Goal: Transaction & Acquisition: Purchase product/service

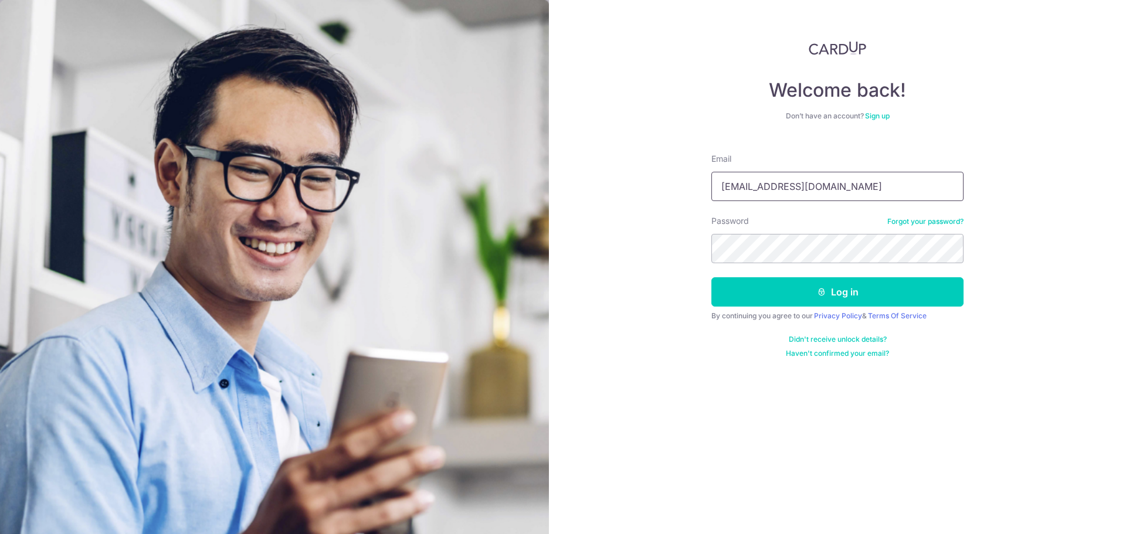
type input "chiahany@gmail.com"
click at [175, 87] on button "Log in" at bounding box center [837, 291] width 252 height 29
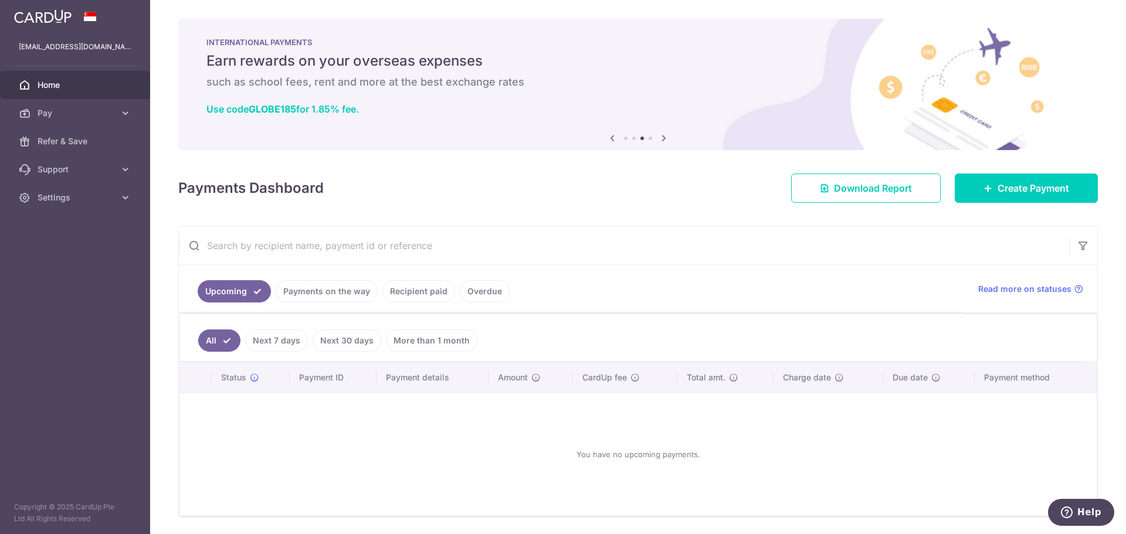
click at [425, 337] on link "More than 1 month" at bounding box center [431, 341] width 91 height 22
click at [210, 342] on link "All" at bounding box center [211, 341] width 26 height 22
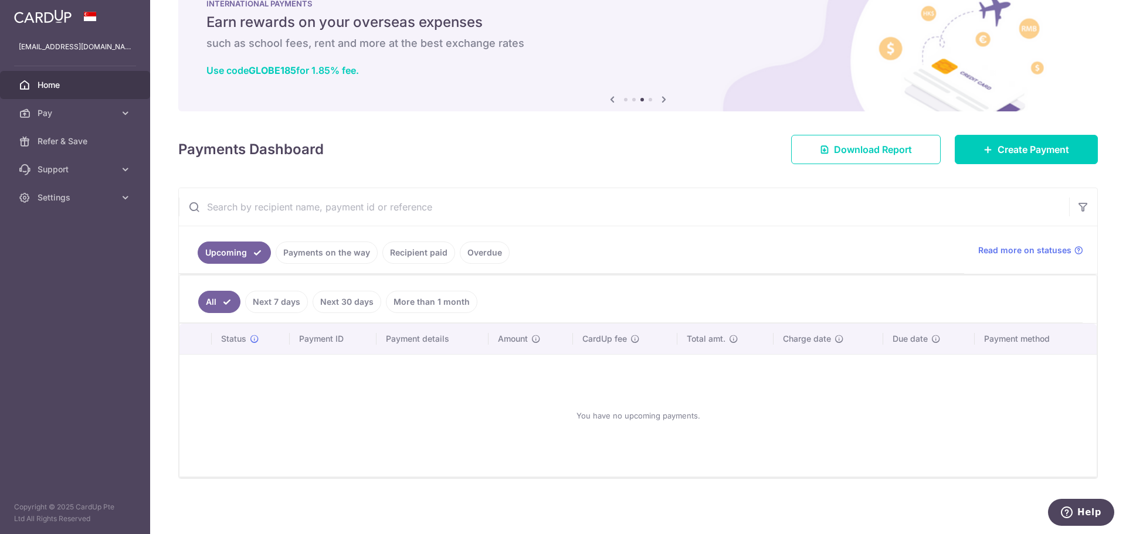
click at [345, 254] on link "Payments on the way" at bounding box center [327, 253] width 102 height 22
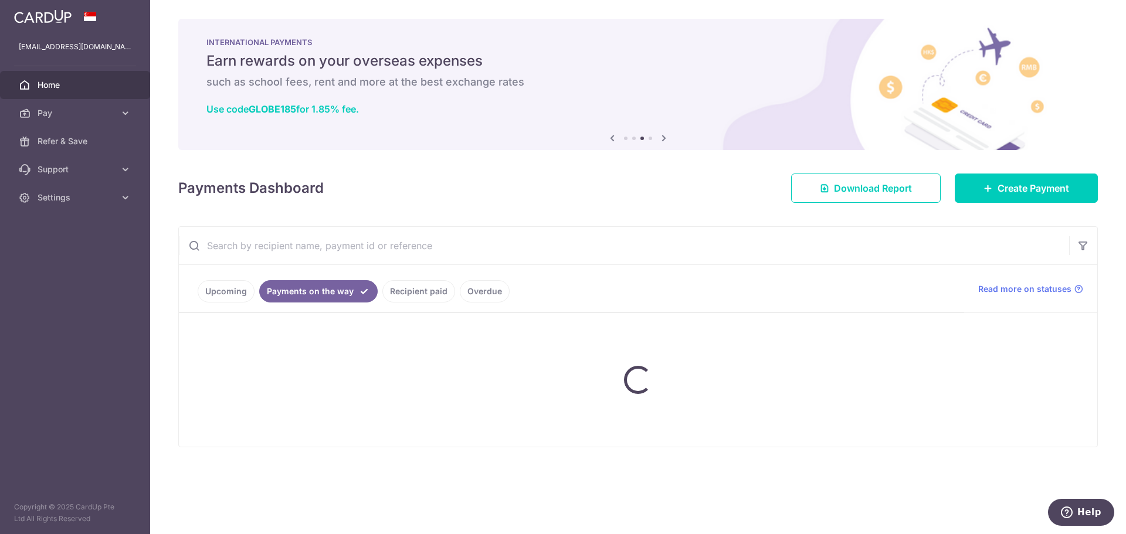
scroll to position [0, 0]
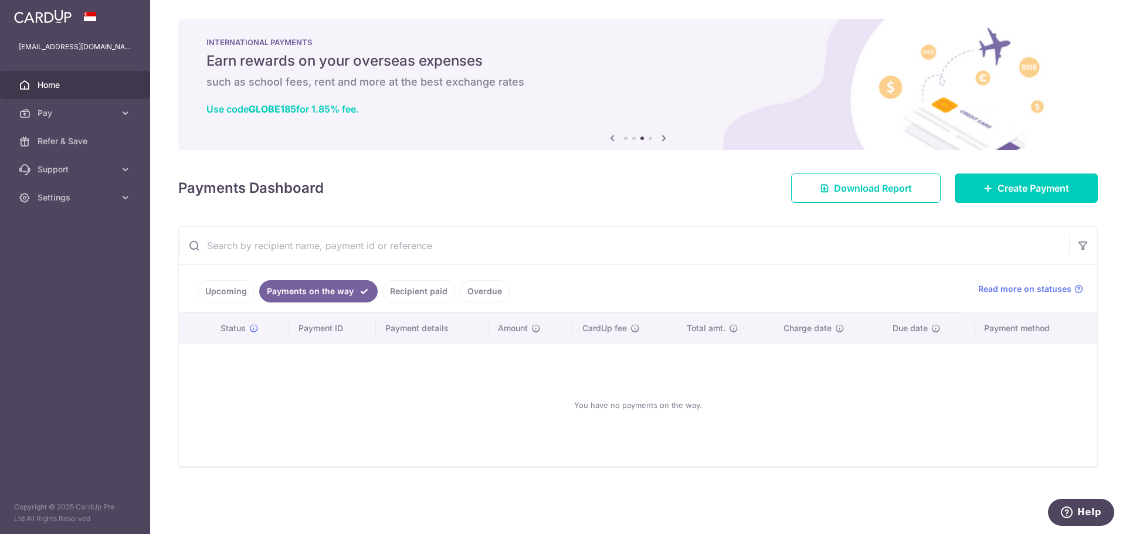
click at [424, 286] on link "Recipient paid" at bounding box center [418, 291] width 73 height 22
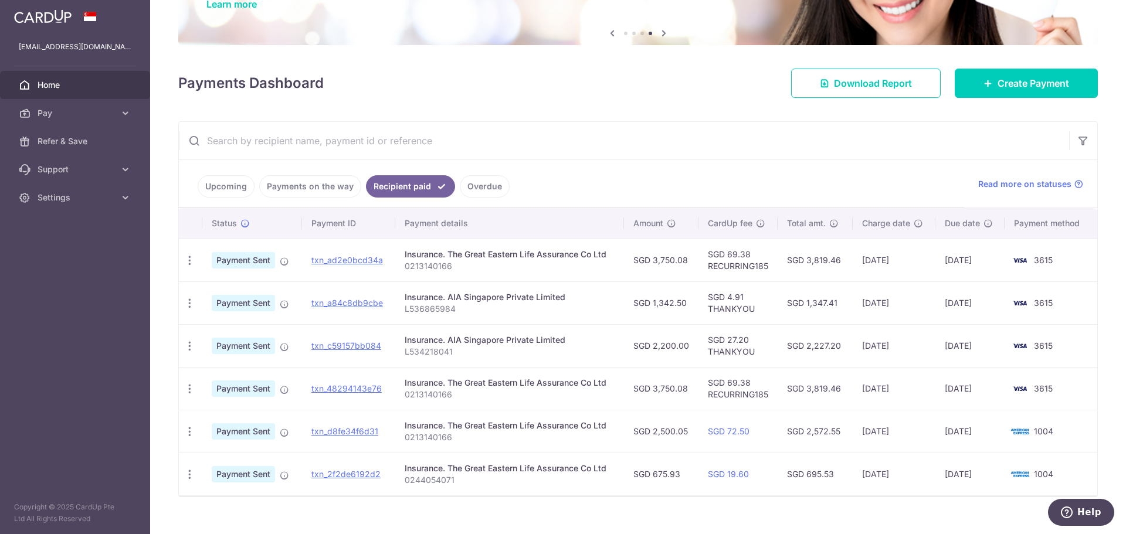
scroll to position [117, 0]
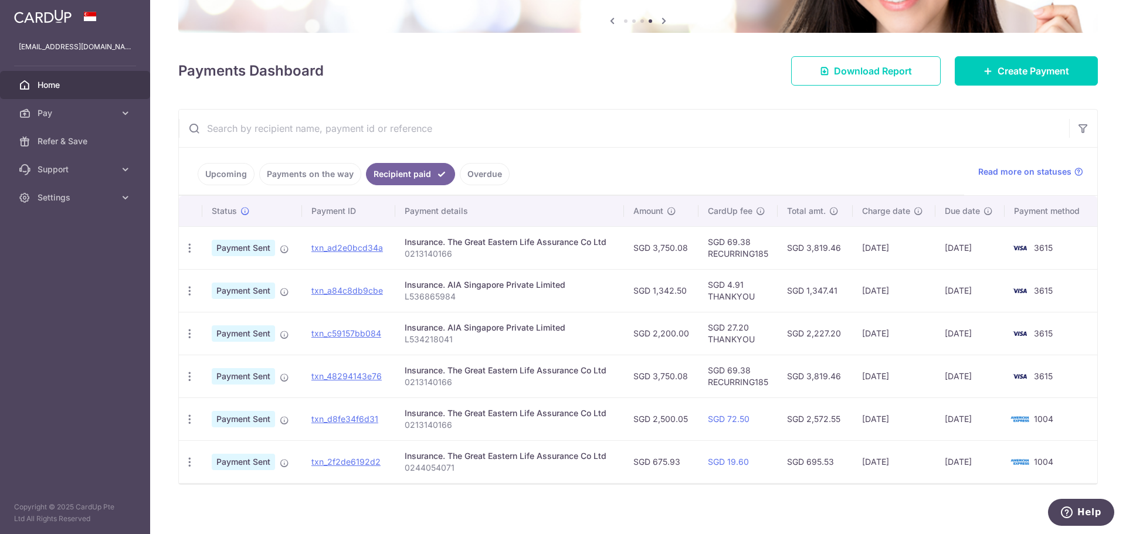
click at [228, 176] on link "Upcoming" at bounding box center [226, 174] width 57 height 22
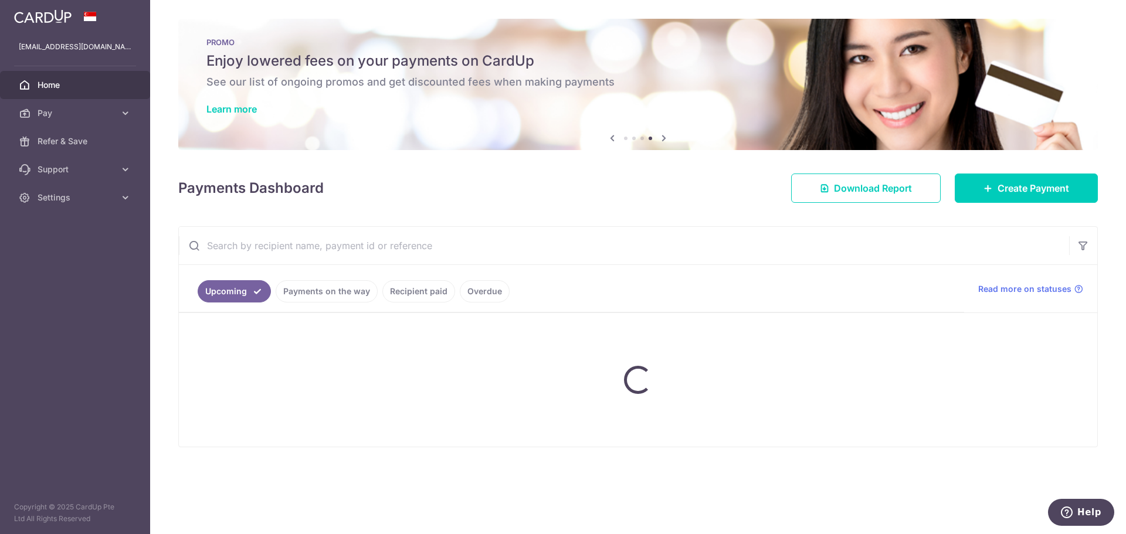
scroll to position [0, 0]
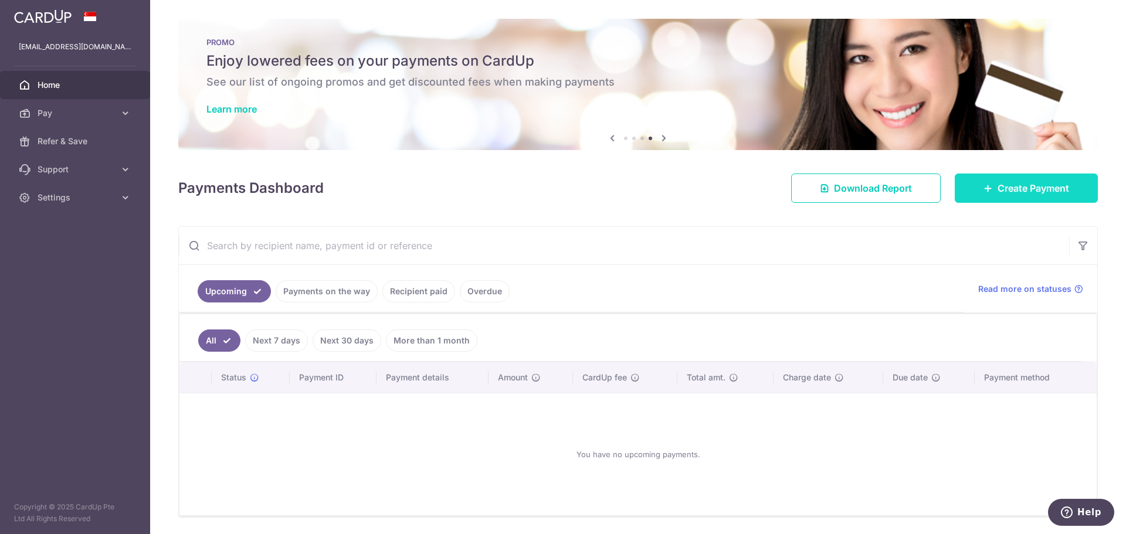
click at [997, 190] on span "Create Payment" at bounding box center [1033, 188] width 72 height 14
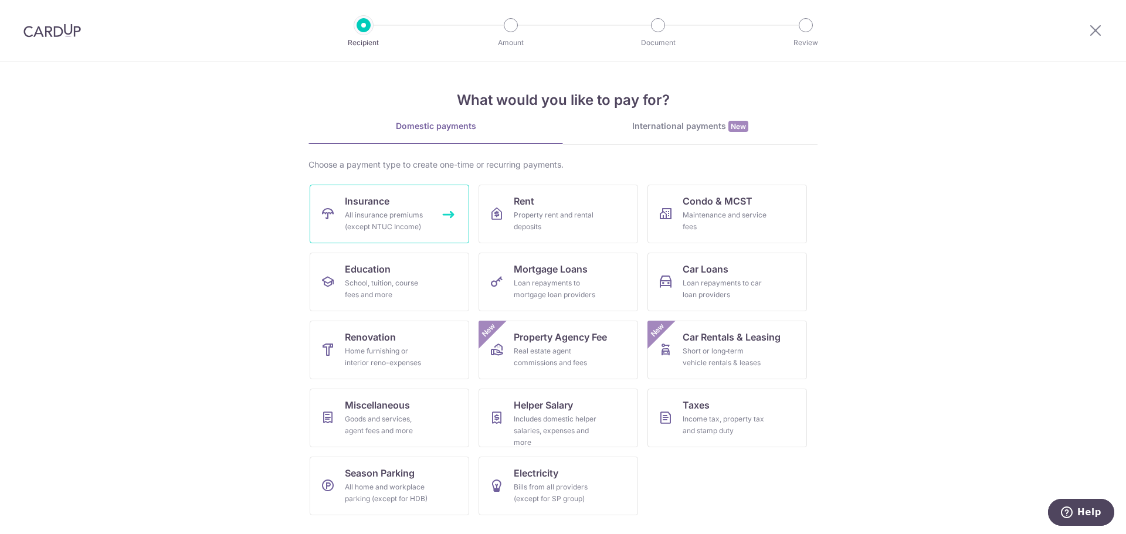
click at [399, 214] on div "All insurance premiums (except NTUC Income)" at bounding box center [387, 220] width 84 height 23
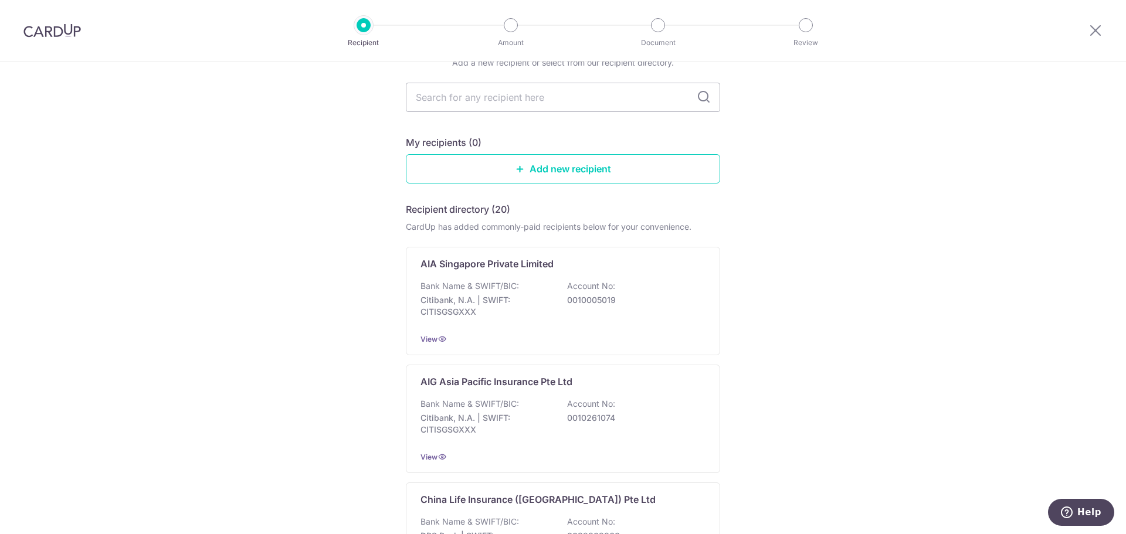
scroll to position [117, 0]
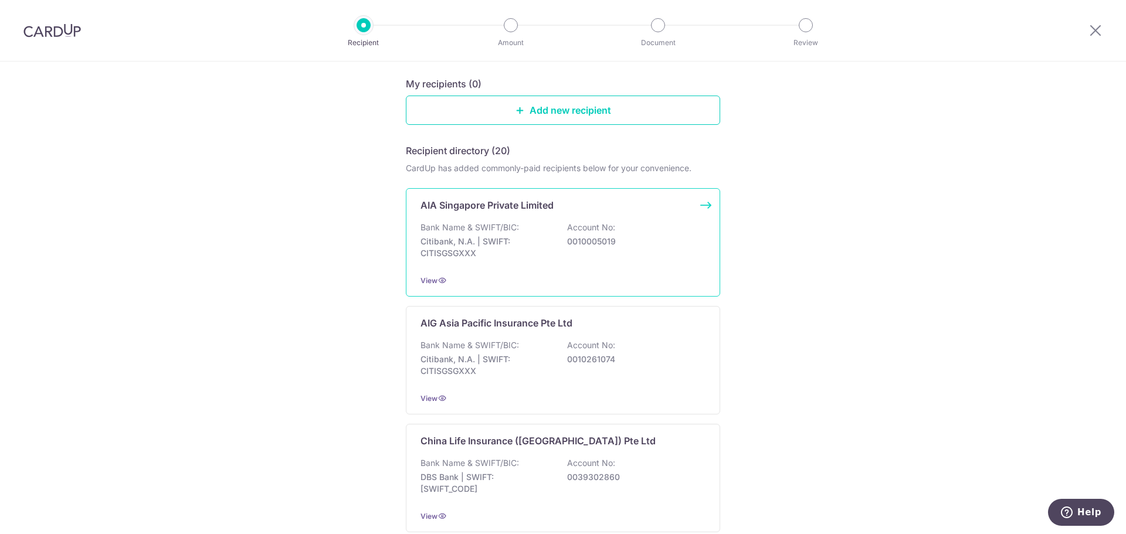
click at [528, 226] on div "Bank Name & SWIFT/BIC: Citibank, N.A. | SWIFT: CITISGSGXXX Account No: 00100050…" at bounding box center [562, 243] width 285 height 43
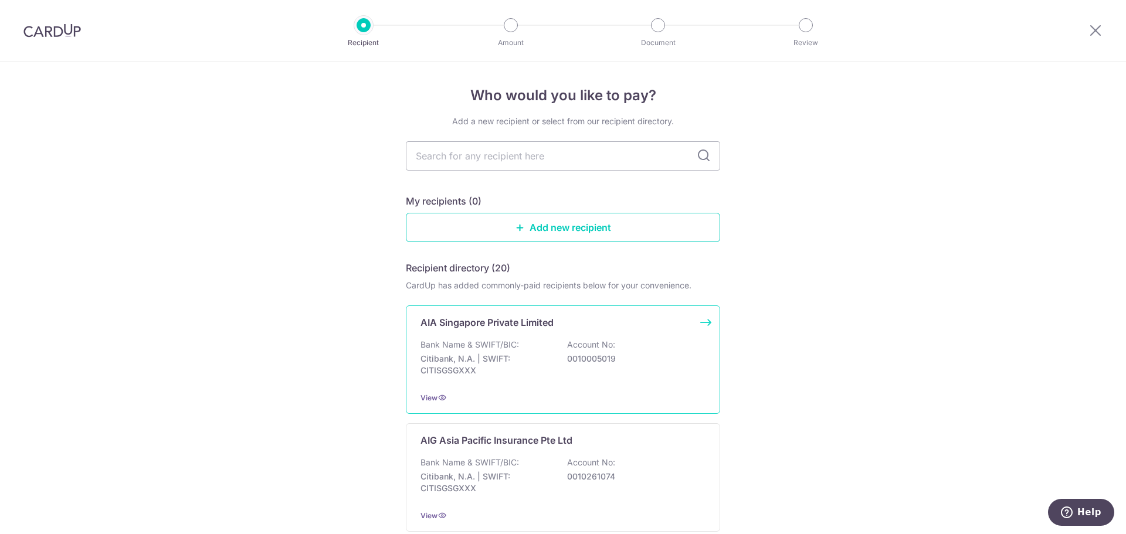
click at [573, 352] on div "Bank Name & SWIFT/BIC: Citibank, N.A. | SWIFT: CITISGSGXXX Account No: 00100050…" at bounding box center [562, 360] width 285 height 43
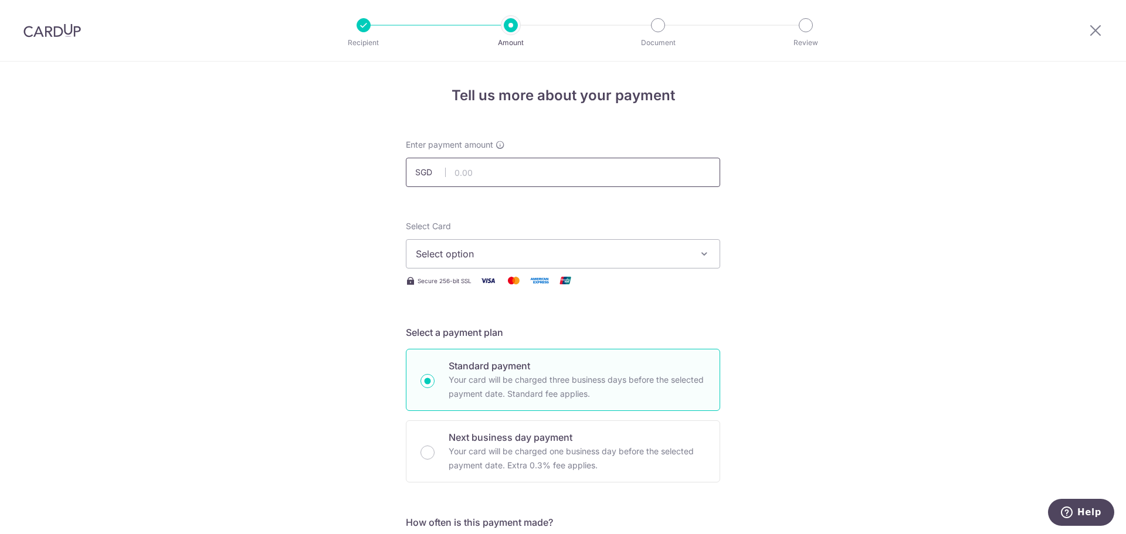
click at [498, 168] on input "text" at bounding box center [563, 172] width 314 height 29
type input "820.01"
click at [497, 254] on span "Select option" at bounding box center [552, 254] width 273 height 14
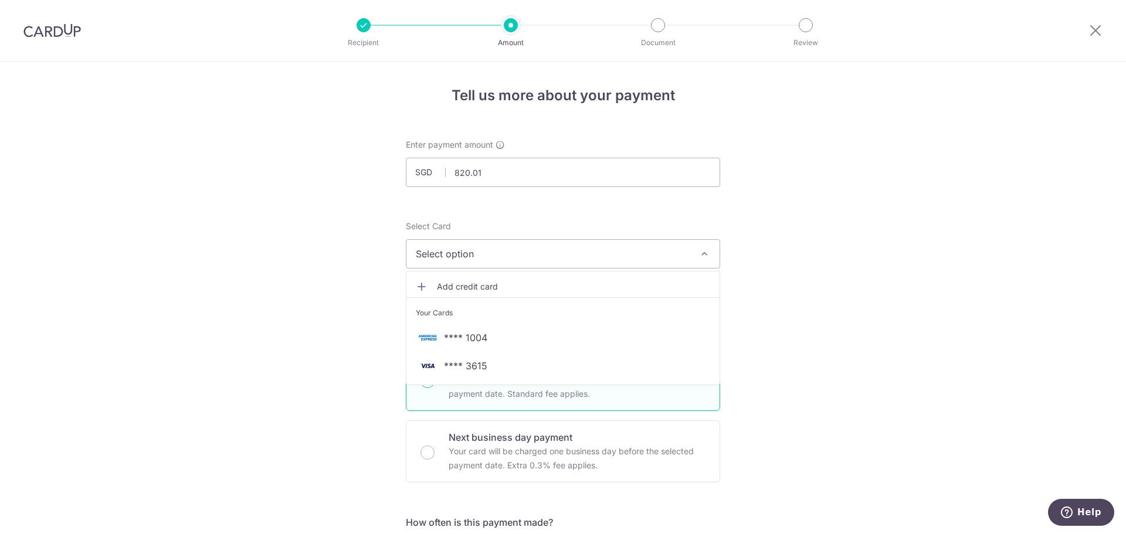
click at [492, 288] on span "Add credit card" at bounding box center [573, 287] width 273 height 12
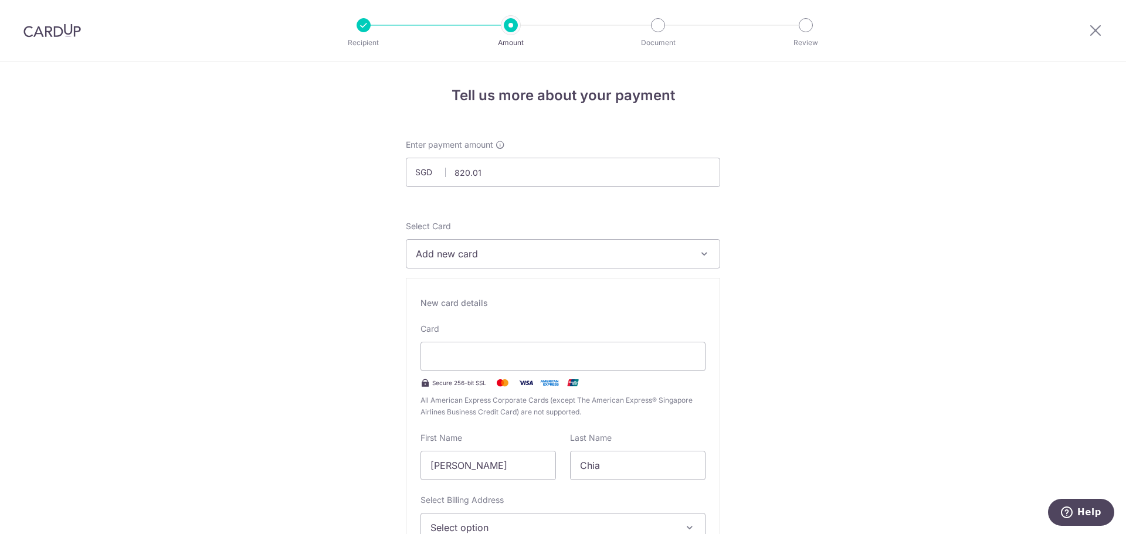
type input "06 / 2029"
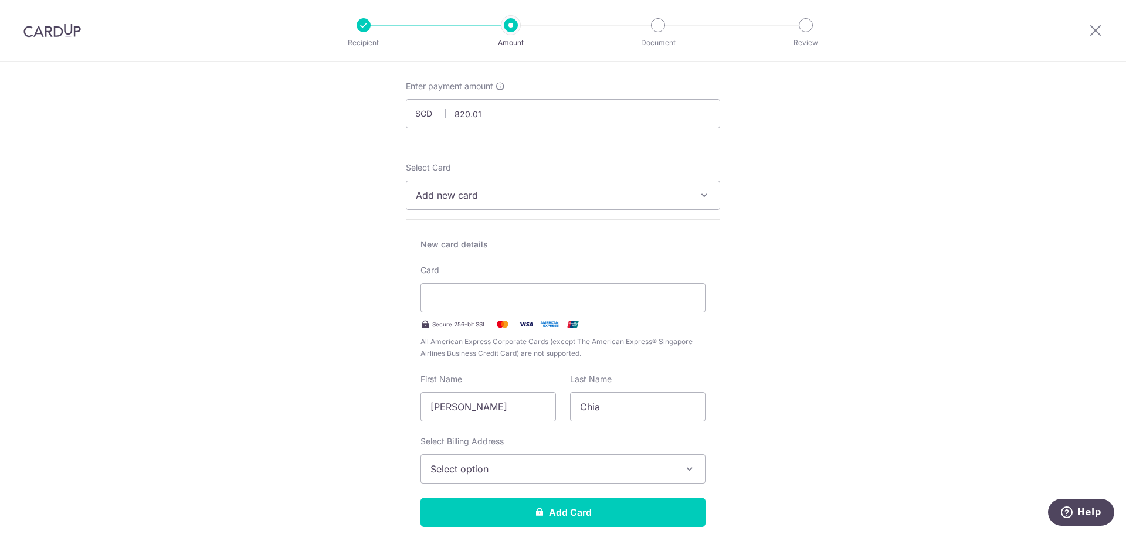
scroll to position [176, 0]
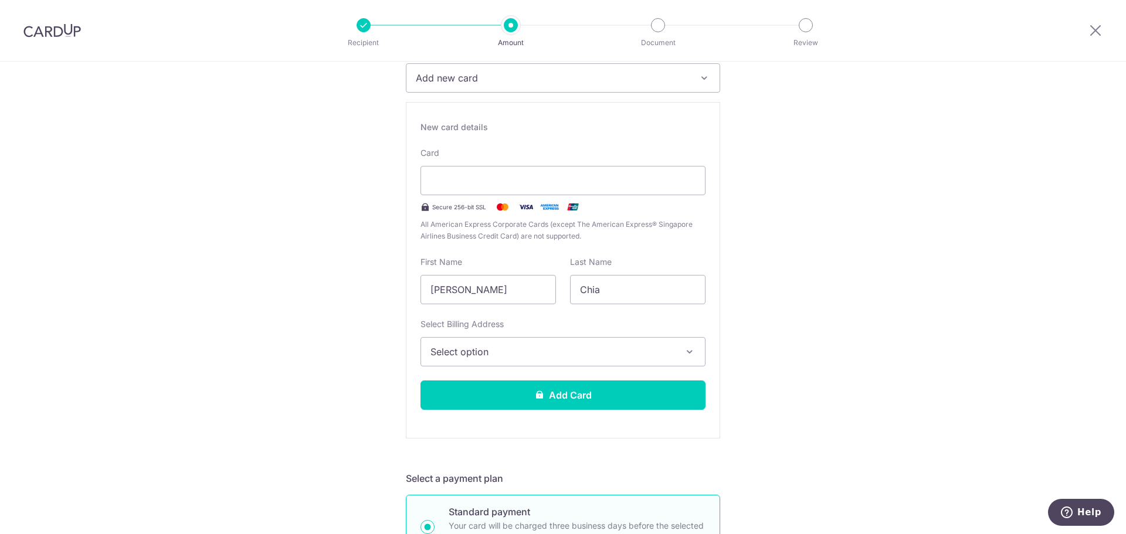
click at [502, 347] on span "Select option" at bounding box center [552, 352] width 244 height 14
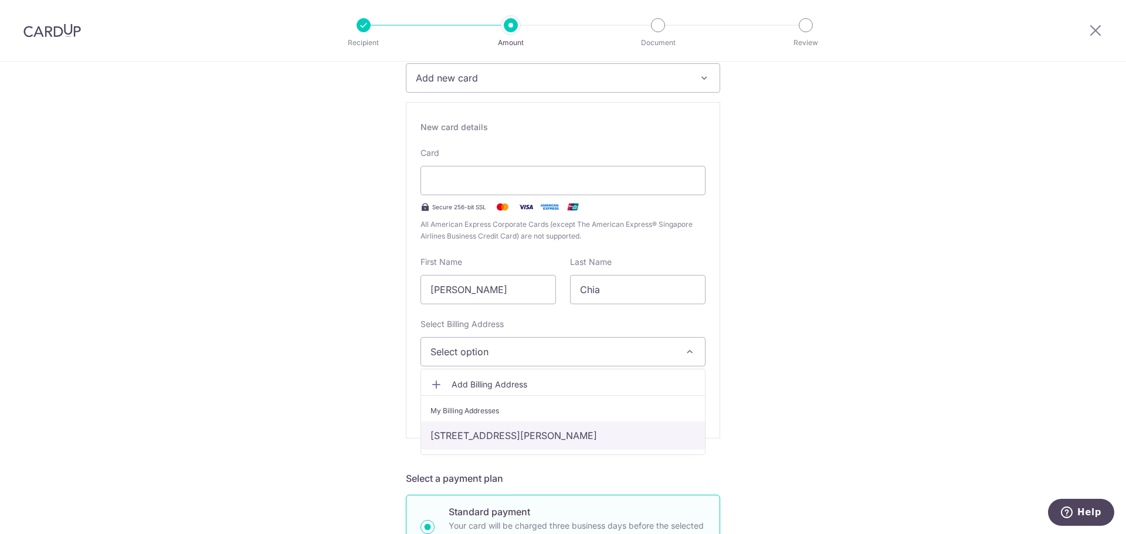
click at [495, 445] on link "11, Tai Keng Place, Singapore, Singapore-534332" at bounding box center [563, 436] width 284 height 28
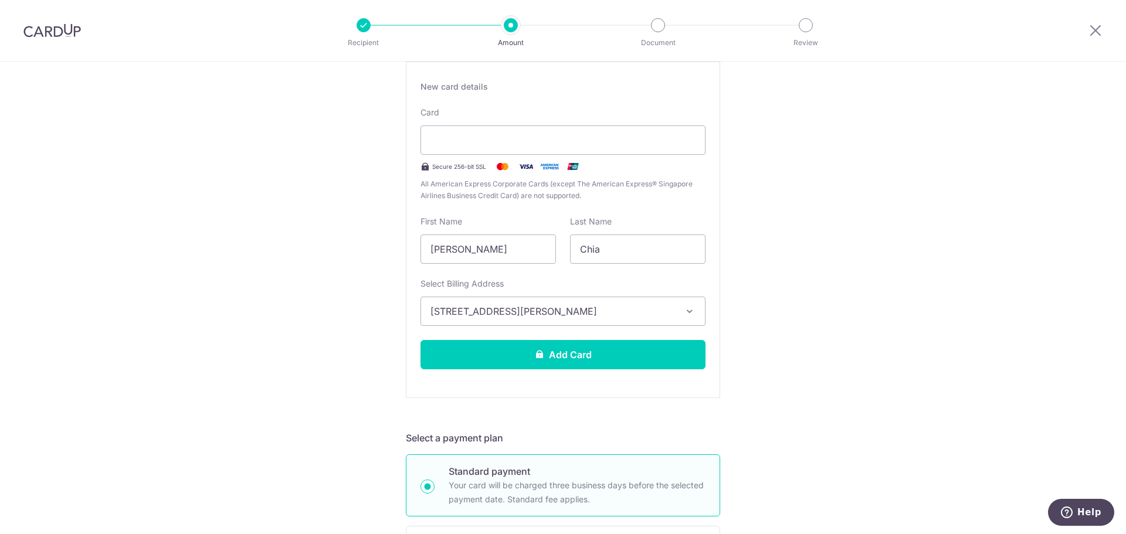
scroll to position [235, 0]
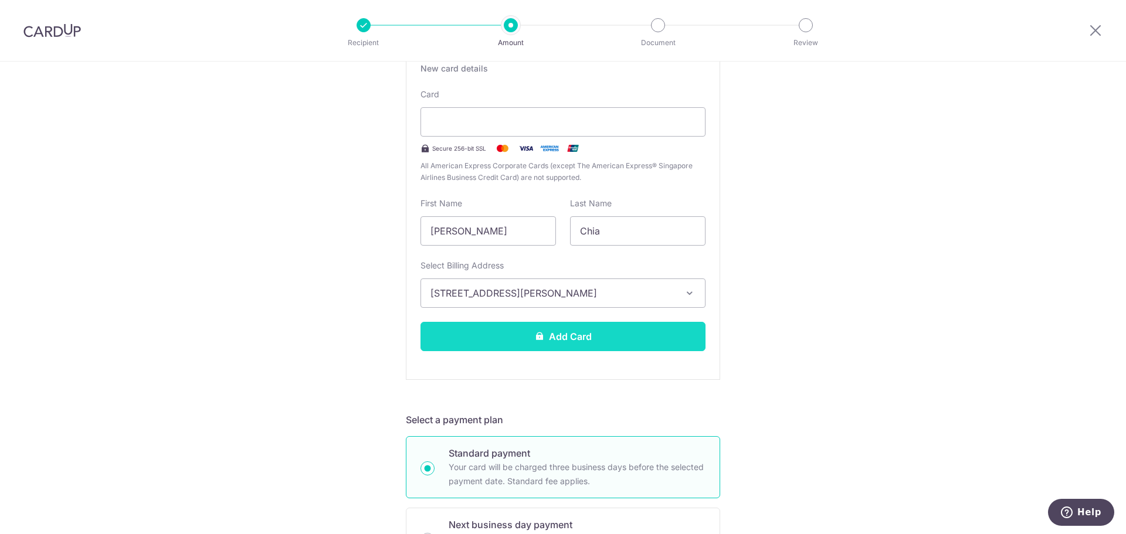
click at [548, 342] on button "Add Card" at bounding box center [562, 336] width 285 height 29
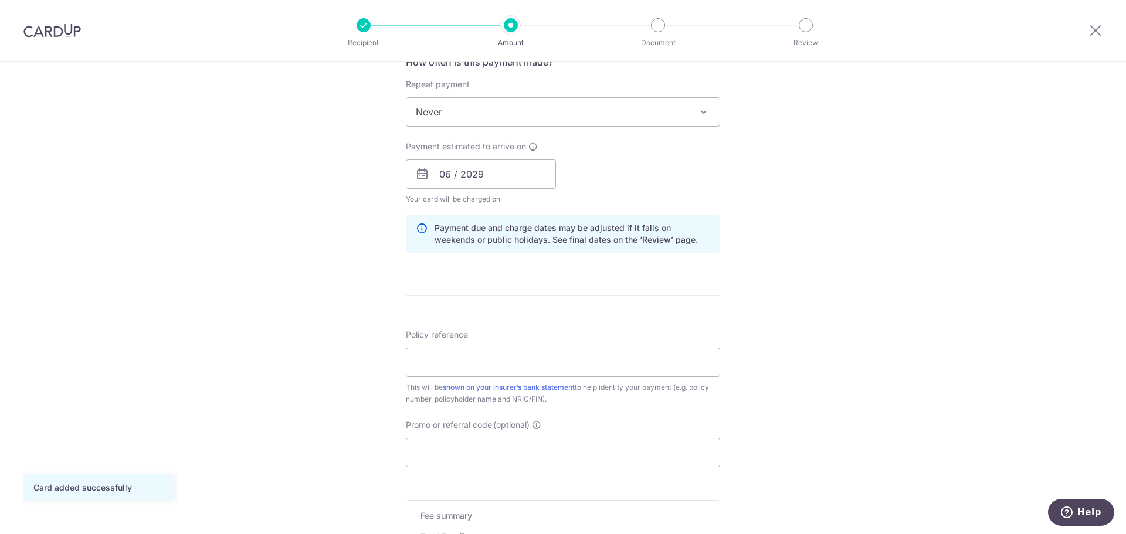
scroll to position [469, 0]
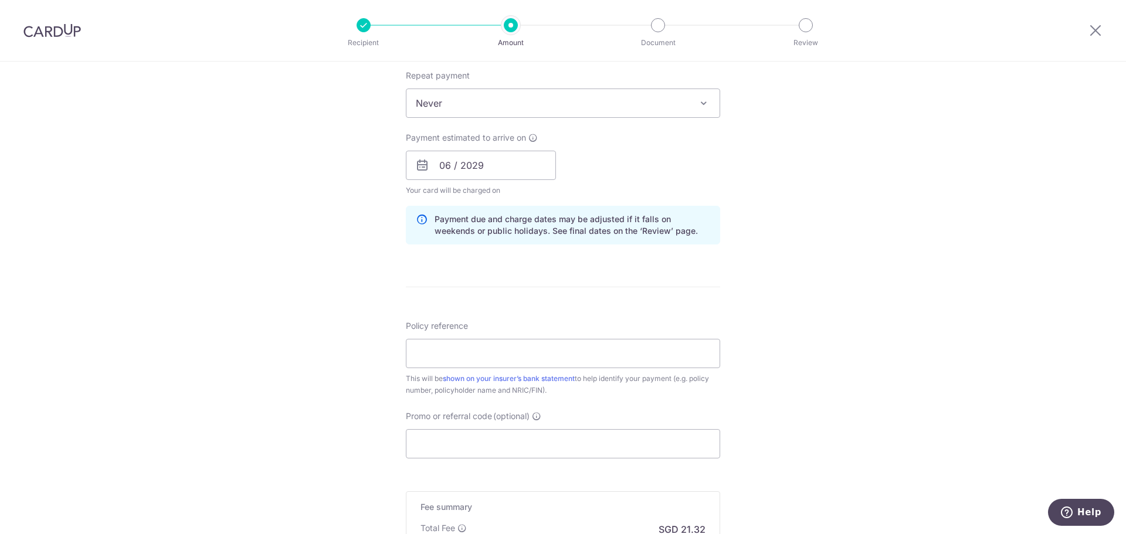
click at [416, 167] on icon at bounding box center [422, 165] width 14 height 14
click at [465, 167] on input "06 / 2029" at bounding box center [481, 165] width 150 height 29
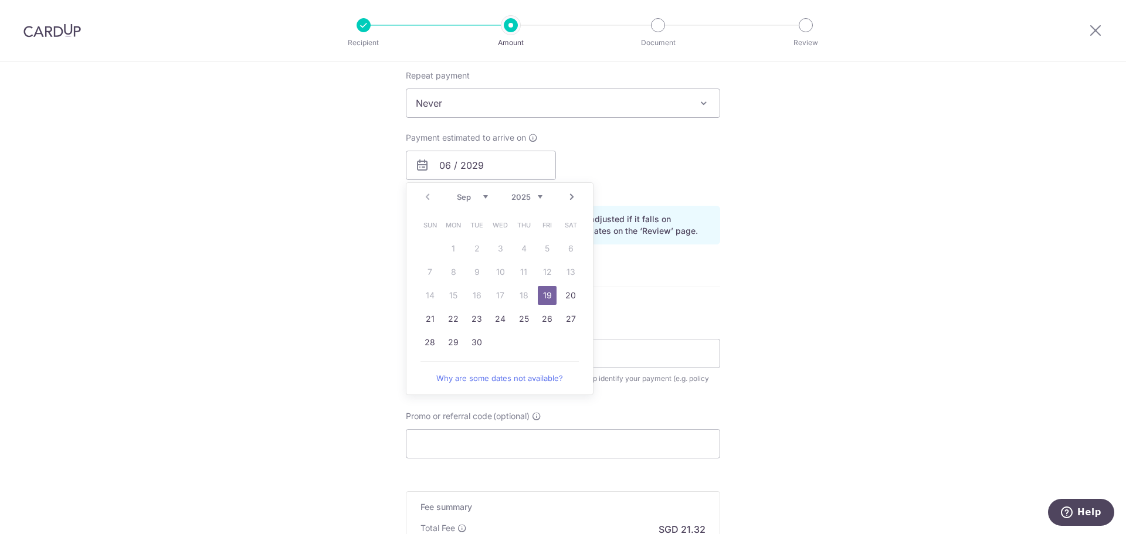
click at [545, 294] on link "19" at bounding box center [547, 295] width 19 height 19
type input "[DATE]"
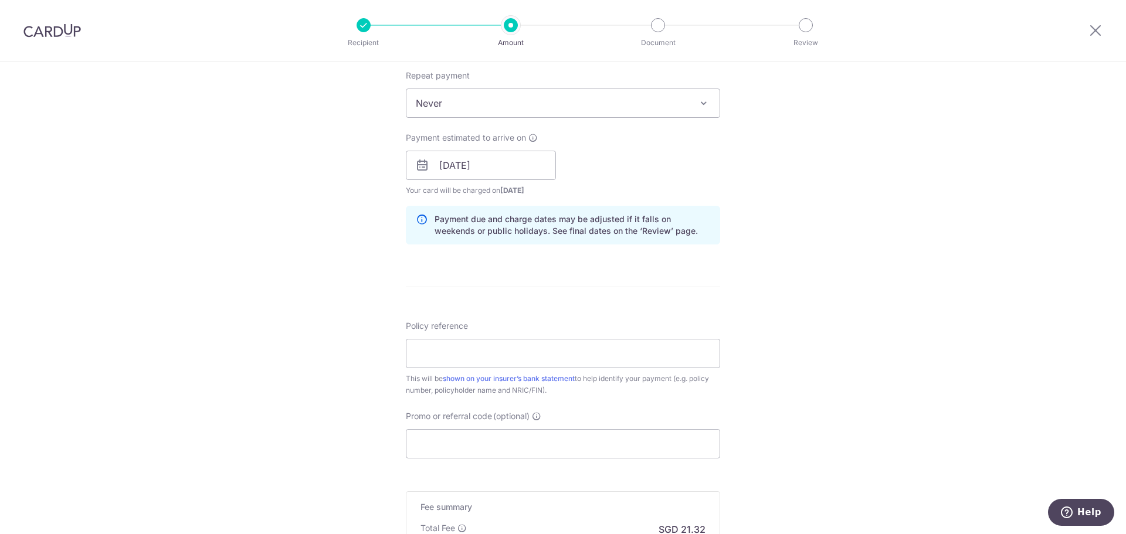
click at [415, 165] on icon at bounding box center [422, 165] width 14 height 14
click at [416, 165] on icon at bounding box center [422, 165] width 14 height 14
drag, startPoint x: 447, startPoint y: 164, endPoint x: 454, endPoint y: 162, distance: 6.9
click at [454, 162] on input "[DATE]" at bounding box center [481, 165] width 150 height 29
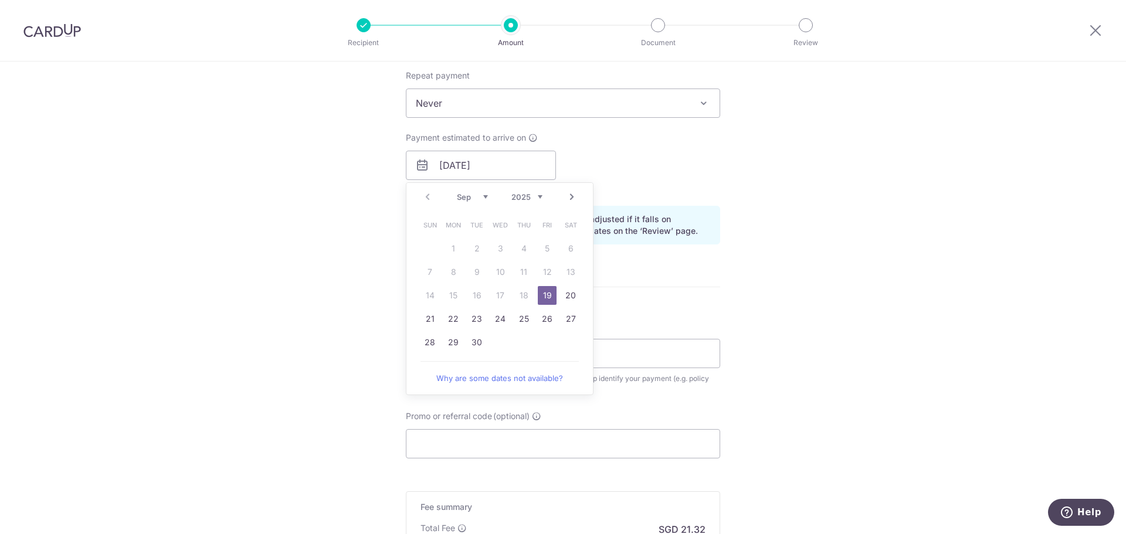
click at [545, 293] on link "19" at bounding box center [547, 295] width 19 height 19
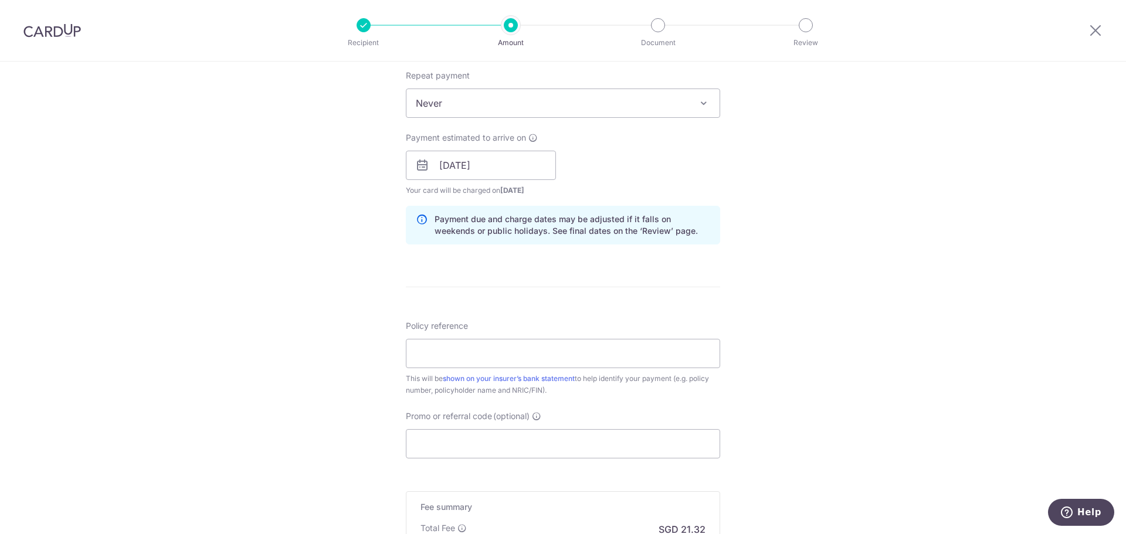
click at [600, 151] on div "Payment estimated to arrive on 19/09/2025 Prev Next Sep Oct Nov Dec 2025 2026 2…" at bounding box center [563, 164] width 328 height 64
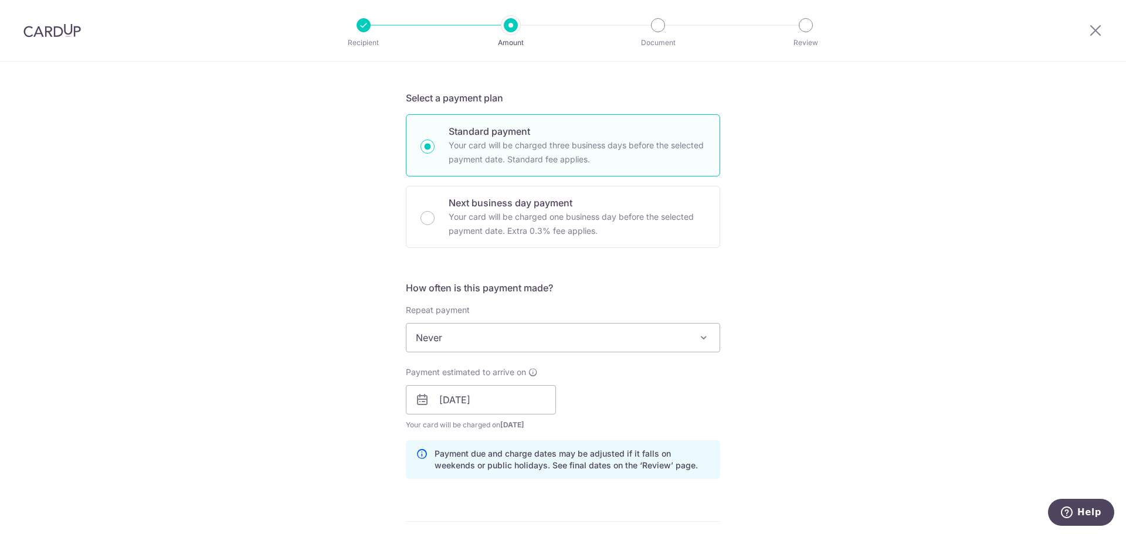
scroll to position [586, 0]
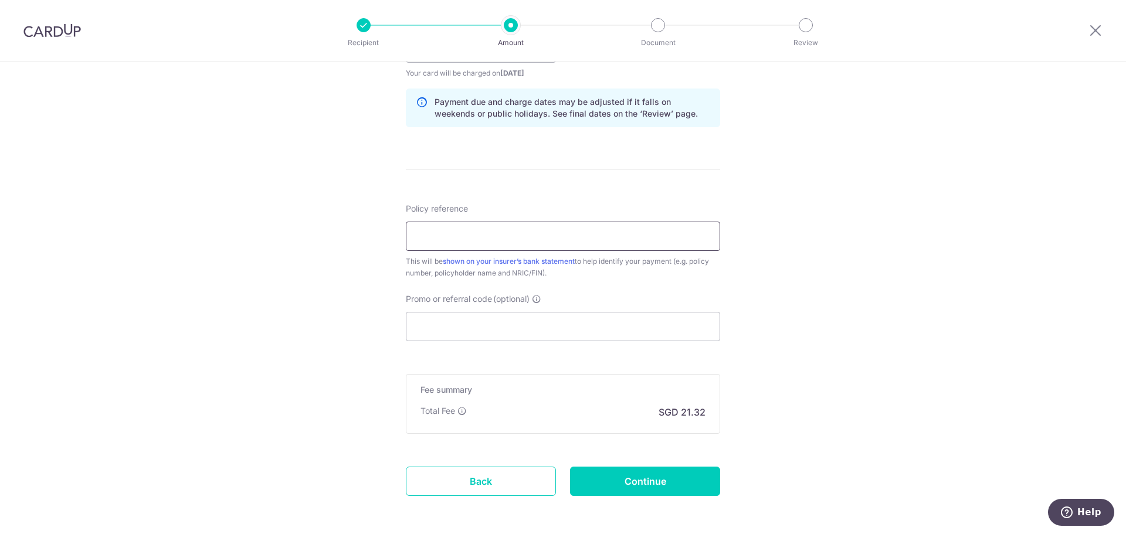
click at [548, 244] on input "Policy reference" at bounding box center [563, 236] width 314 height 29
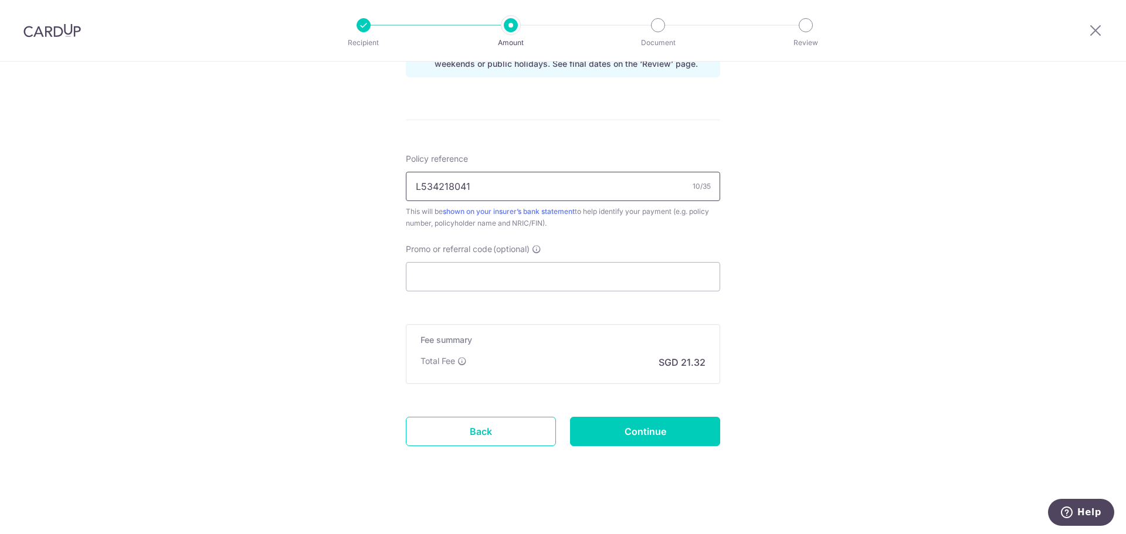
type input "L534218041"
click at [499, 281] on input "Promo or referral code (optional)" at bounding box center [563, 276] width 314 height 29
type input "MILELION"
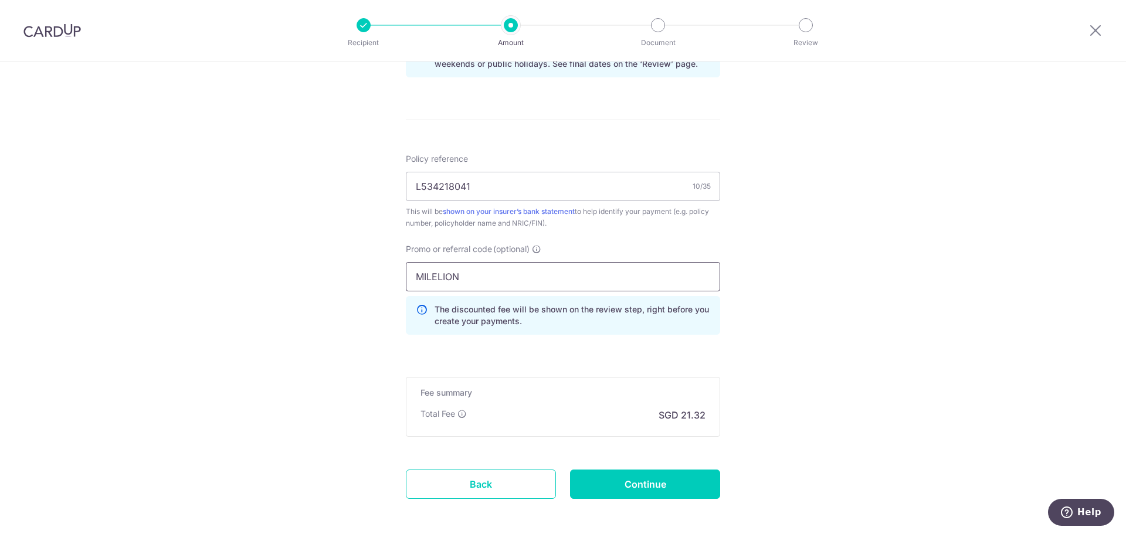
scroll to position [689, 0]
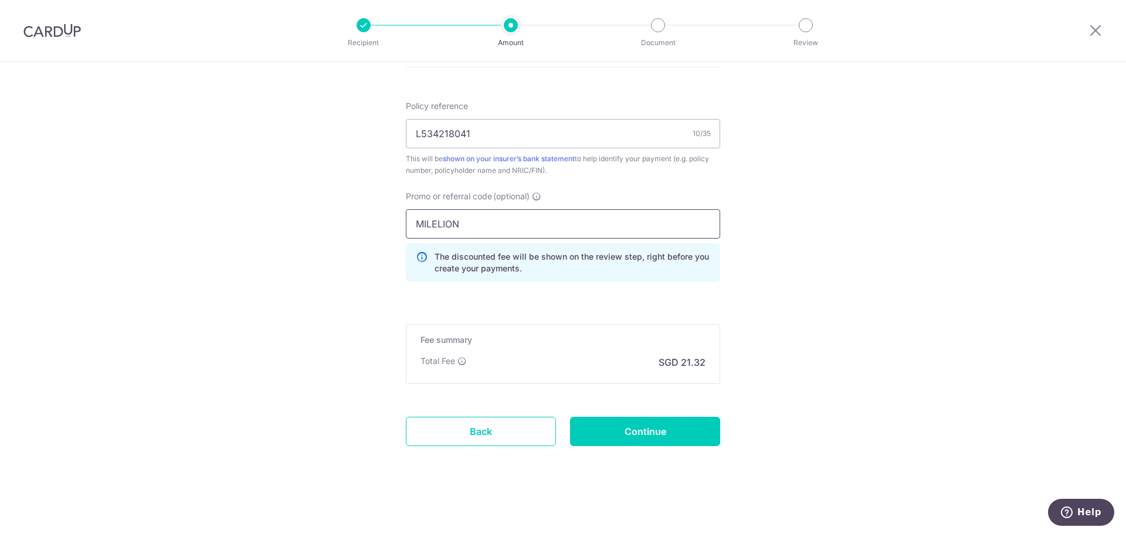
drag, startPoint x: 464, startPoint y: 226, endPoint x: 394, endPoint y: 225, distance: 70.4
type input "MILELION"
click at [612, 430] on input "Continue" at bounding box center [645, 431] width 150 height 29
type input "Create Schedule"
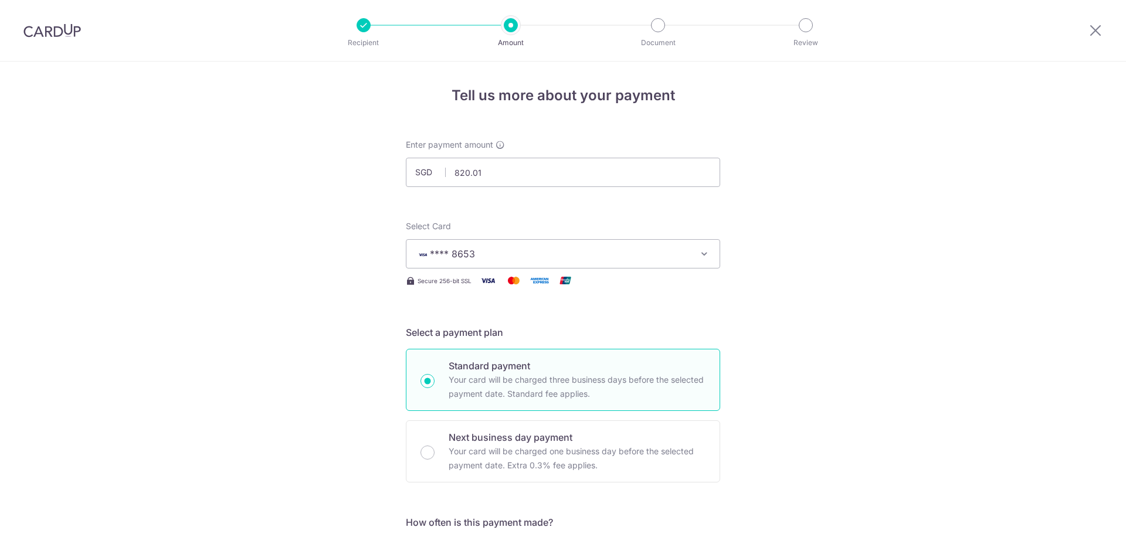
scroll to position [705, 0]
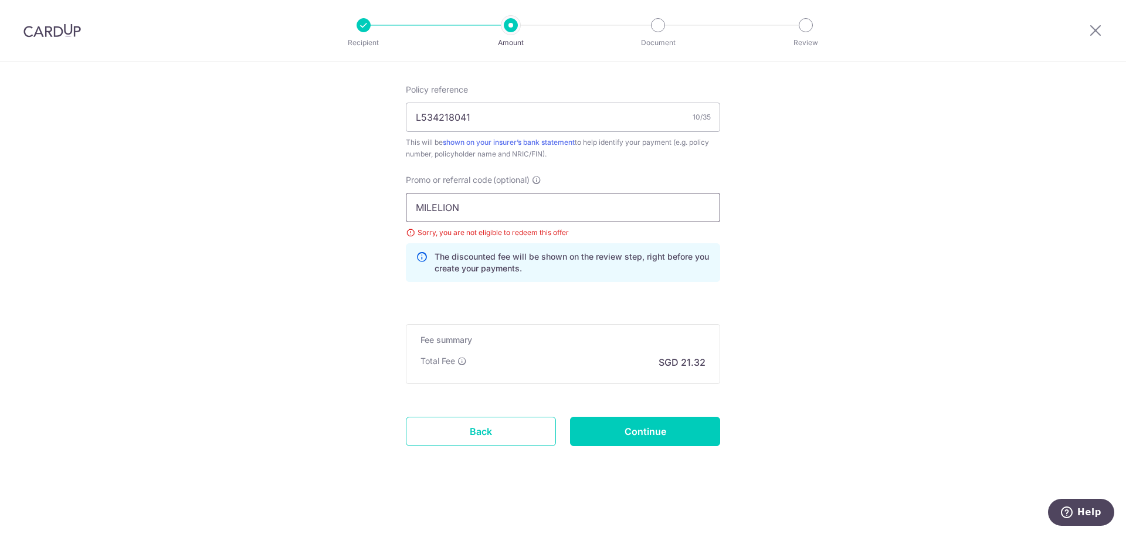
drag, startPoint x: 545, startPoint y: 223, endPoint x: 296, endPoint y: 224, distance: 249.2
type input "OFF225"
click at [649, 425] on input "Continue" at bounding box center [645, 431] width 150 height 29
type input "Update Schedule"
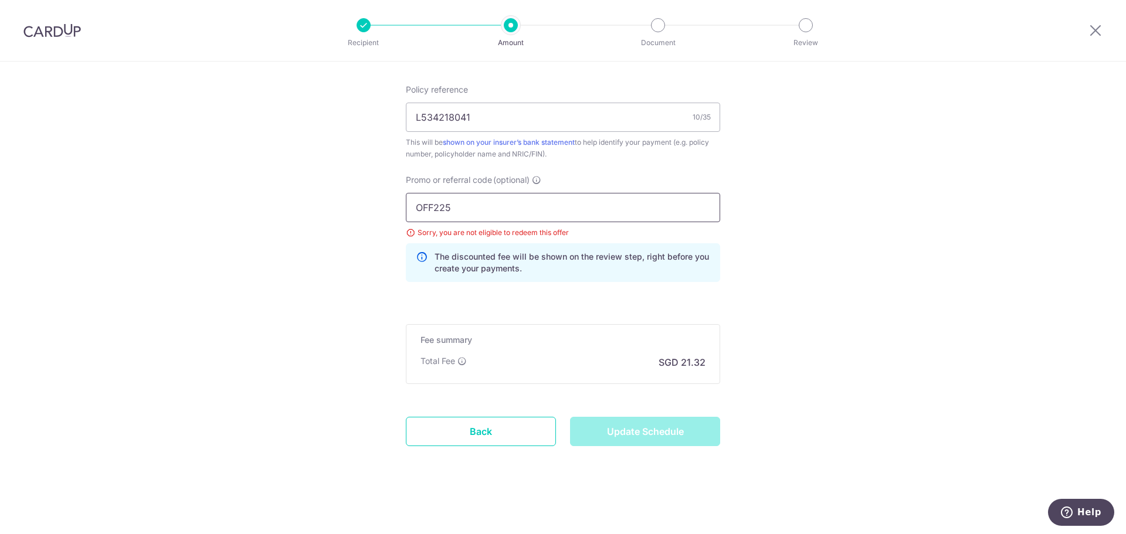
click at [498, 205] on input "OFF225" at bounding box center [563, 207] width 314 height 29
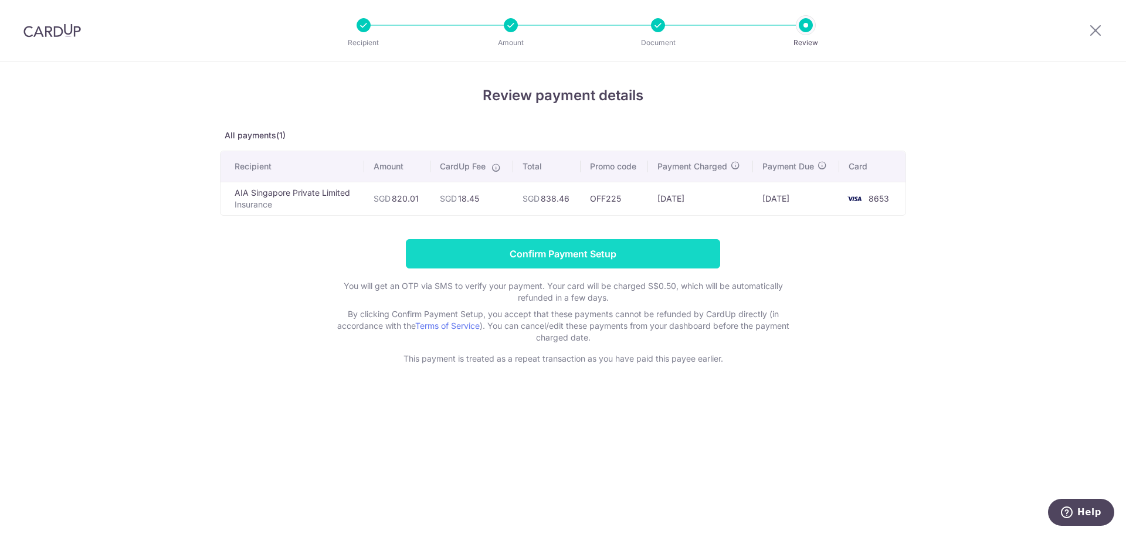
click at [607, 250] on input "Confirm Payment Setup" at bounding box center [563, 253] width 314 height 29
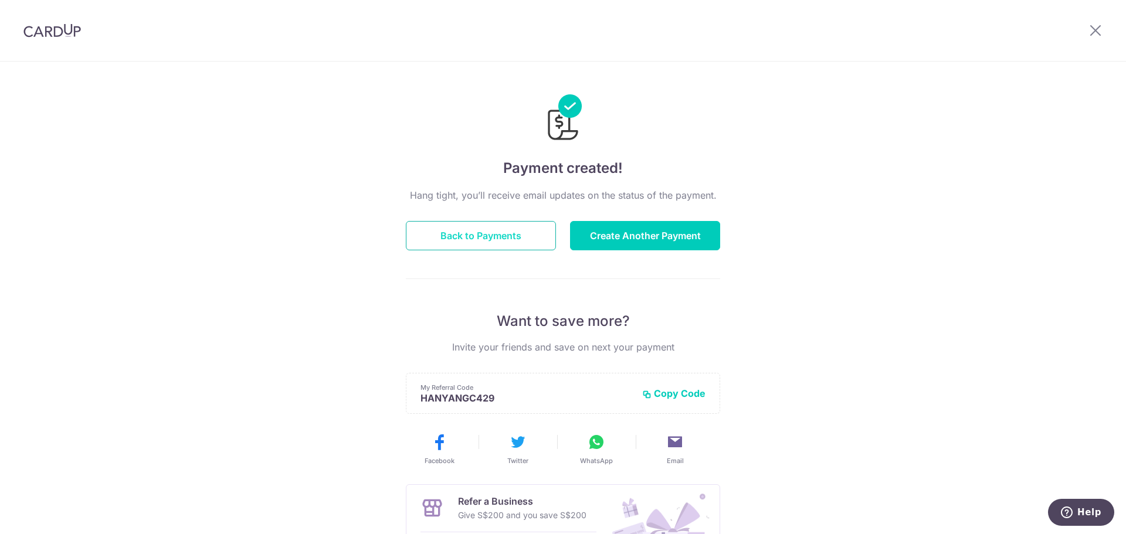
click at [463, 237] on button "Back to Payments" at bounding box center [481, 235] width 150 height 29
